Goal: Navigation & Orientation: Understand site structure

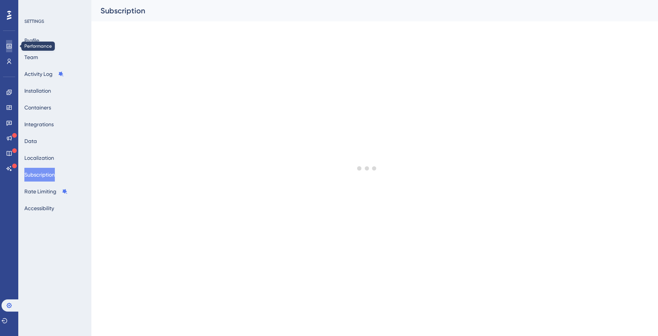
click at [11, 43] on icon at bounding box center [9, 46] width 6 height 6
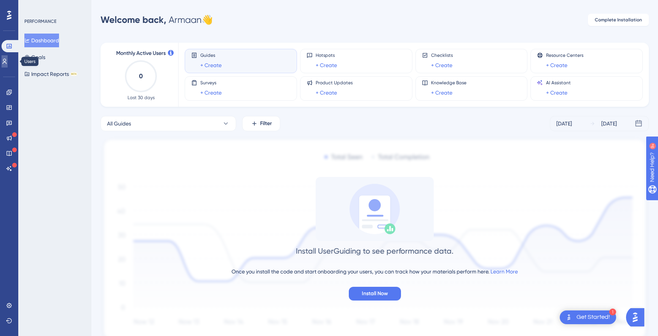
click at [8, 57] on link at bounding box center [5, 61] width 6 height 12
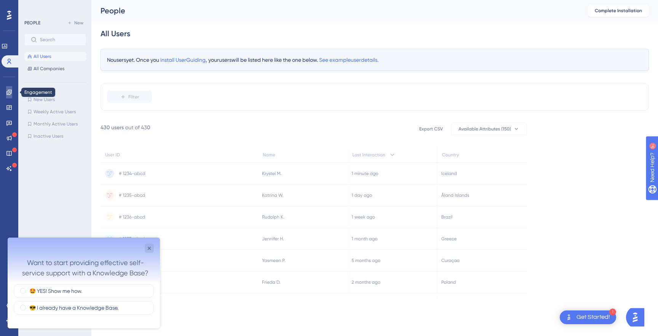
click at [11, 93] on icon at bounding box center [8, 92] width 5 height 5
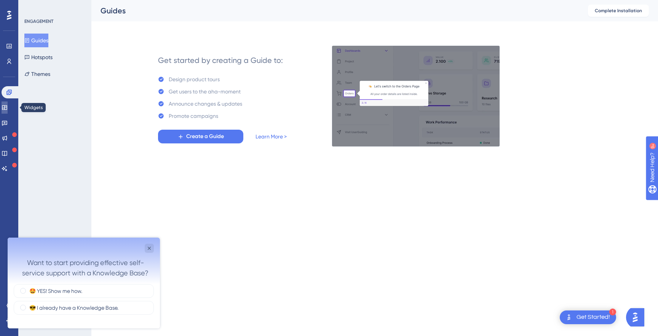
click at [8, 113] on link at bounding box center [5, 107] width 6 height 12
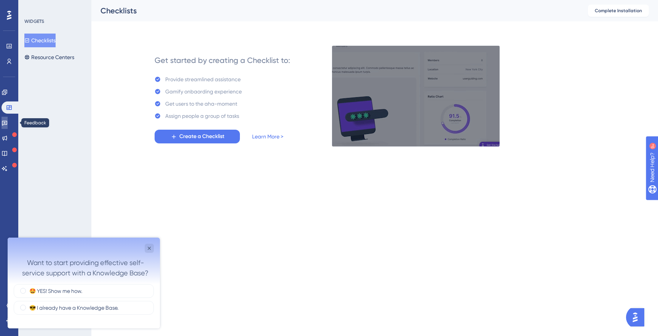
click at [8, 125] on icon at bounding box center [5, 123] width 6 height 6
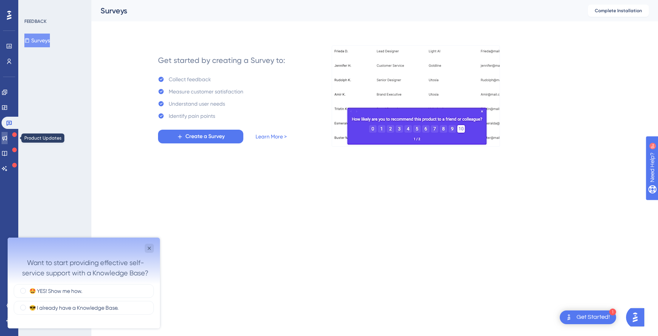
click at [8, 138] on icon at bounding box center [5, 138] width 6 height 6
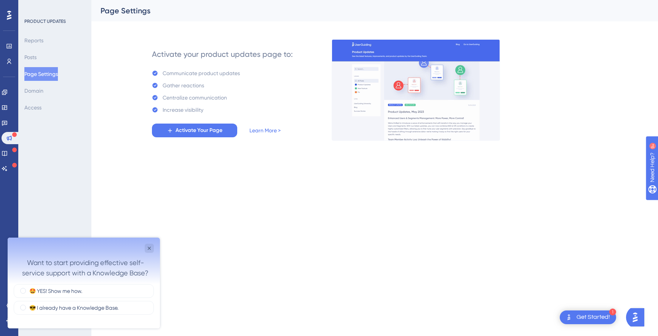
click at [53, 37] on div "Reports Posts Page Settings Domain Access" at bounding box center [55, 74] width 62 height 81
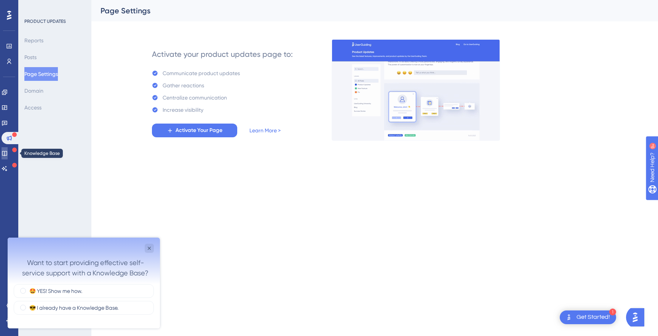
click at [8, 150] on icon at bounding box center [5, 153] width 6 height 6
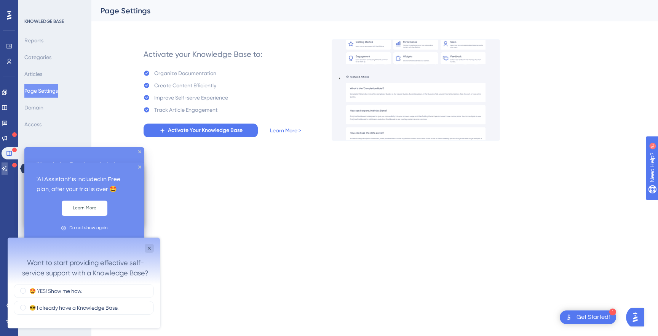
click at [8, 168] on icon at bounding box center [5, 168] width 6 height 6
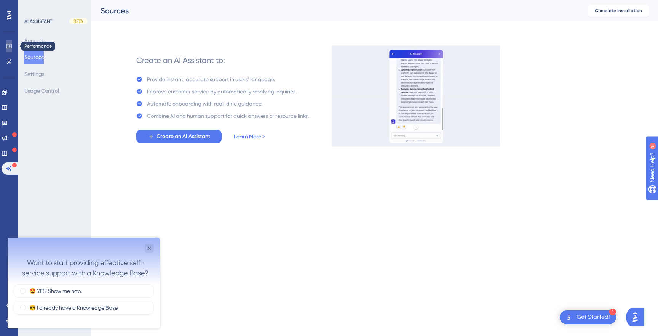
click at [12, 47] on link at bounding box center [9, 46] width 6 height 12
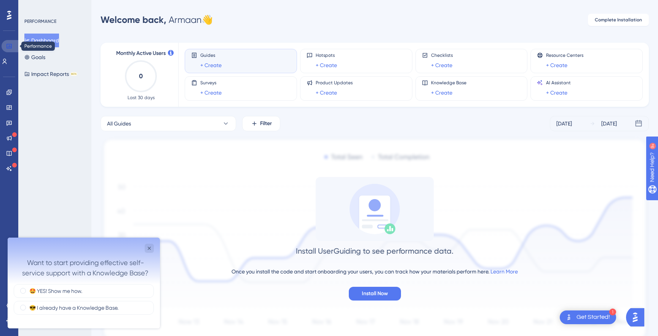
click at [11, 46] on icon at bounding box center [8, 46] width 5 height 5
click at [152, 247] on icon "Close survey" at bounding box center [149, 248] width 6 height 6
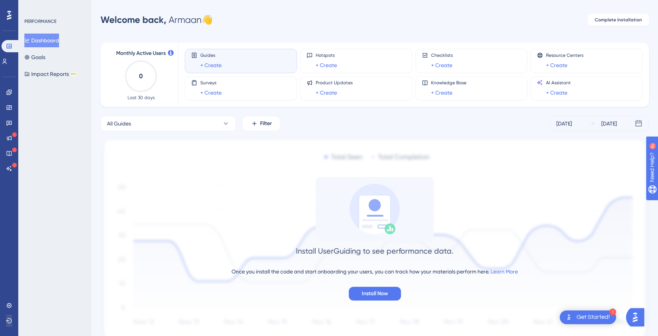
scroll to position [32, 0]
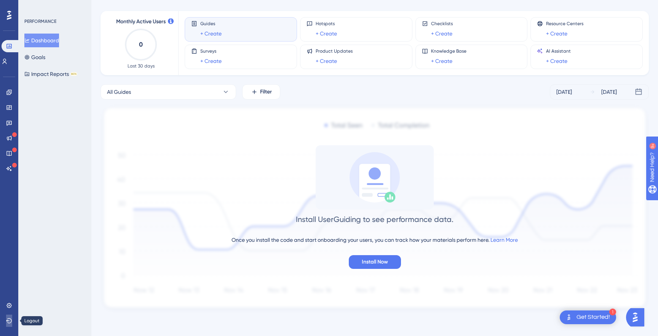
click at [10, 319] on icon at bounding box center [9, 320] width 6 height 6
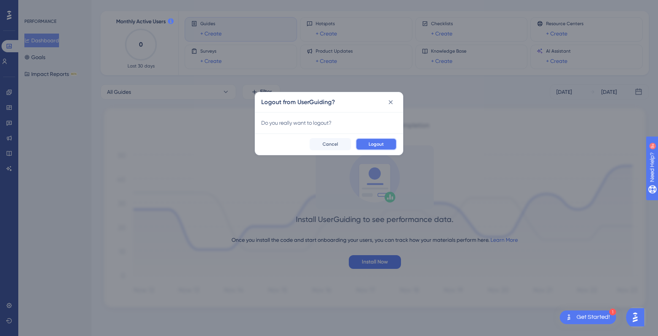
click at [378, 146] on span "Logout" at bounding box center [376, 144] width 15 height 6
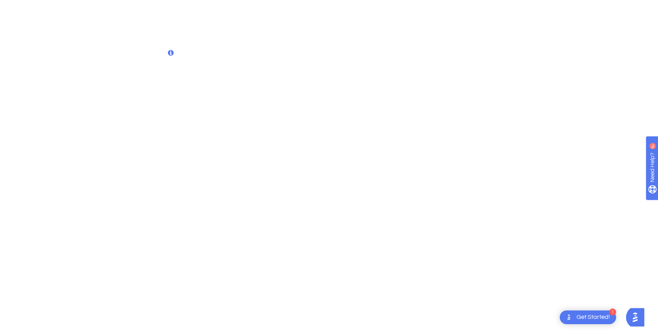
scroll to position [0, 0]
